Goal: Find contact information: Find contact information

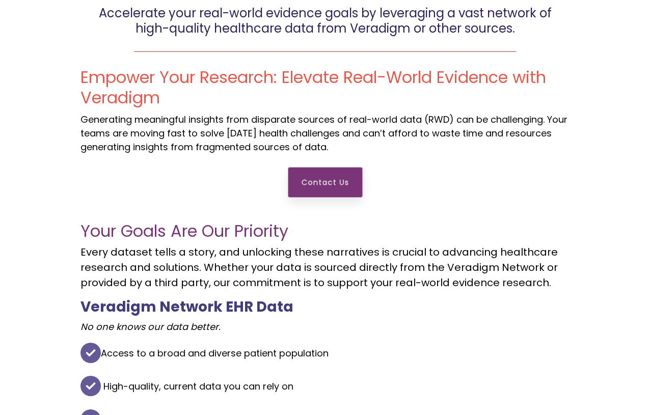
scroll to position [204, 0]
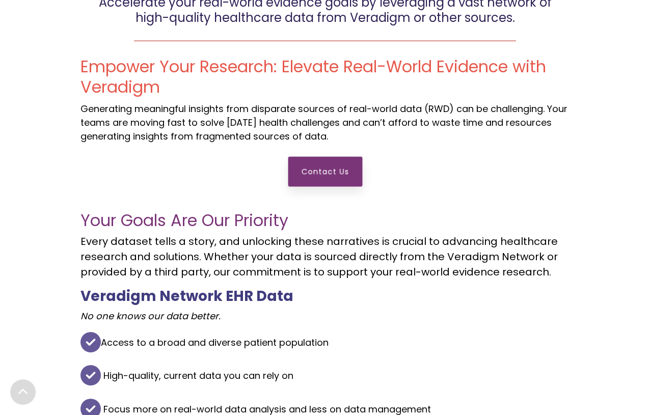
click at [312, 173] on link "Contact Us" at bounding box center [325, 171] width 74 height 30
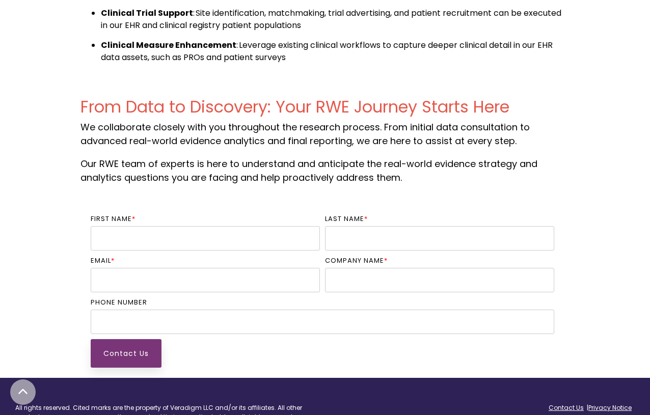
scroll to position [1419, 0]
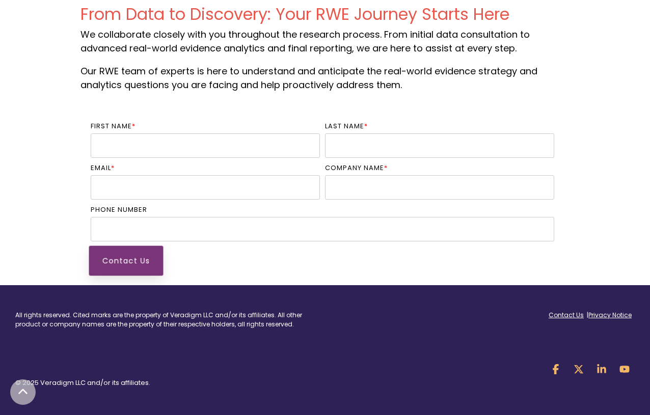
click at [103, 274] on input "Contact Us" at bounding box center [126, 261] width 74 height 30
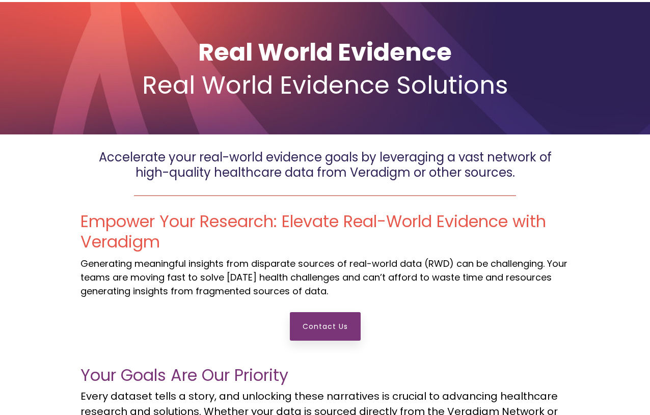
scroll to position [0, 0]
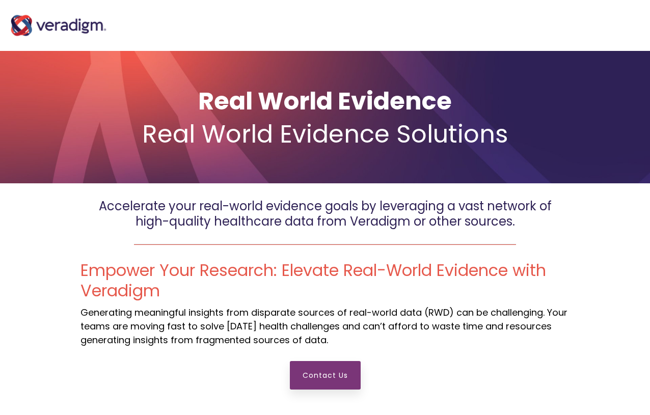
click at [51, 30] on img "Main Navigation" at bounding box center [59, 25] width 102 height 41
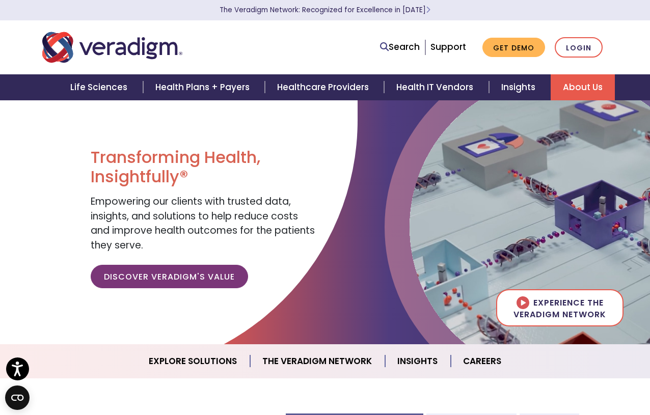
click at [575, 84] on link "About Us" at bounding box center [583, 87] width 64 height 26
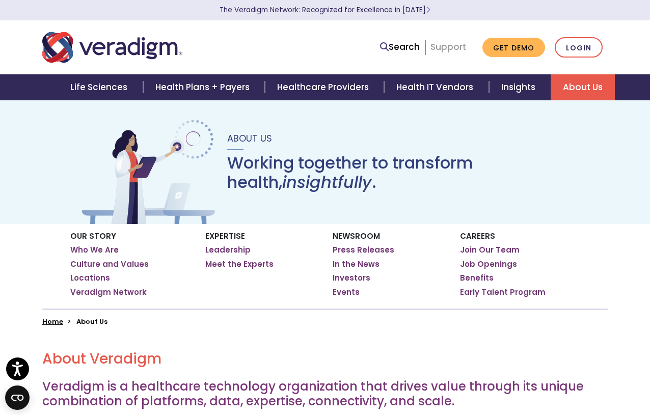
click at [442, 45] on link "Support" at bounding box center [448, 47] width 36 height 12
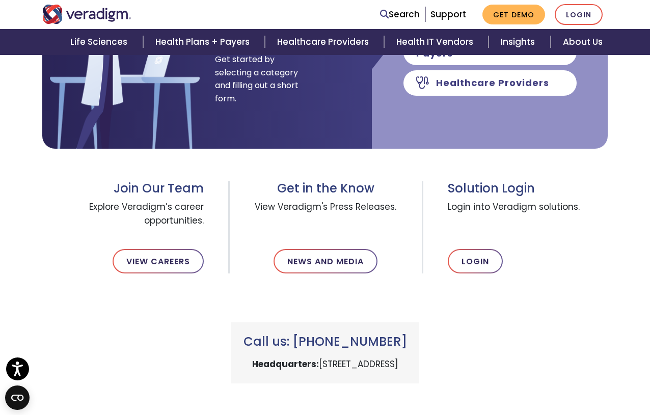
scroll to position [255, 0]
